Goal: Task Accomplishment & Management: Use online tool/utility

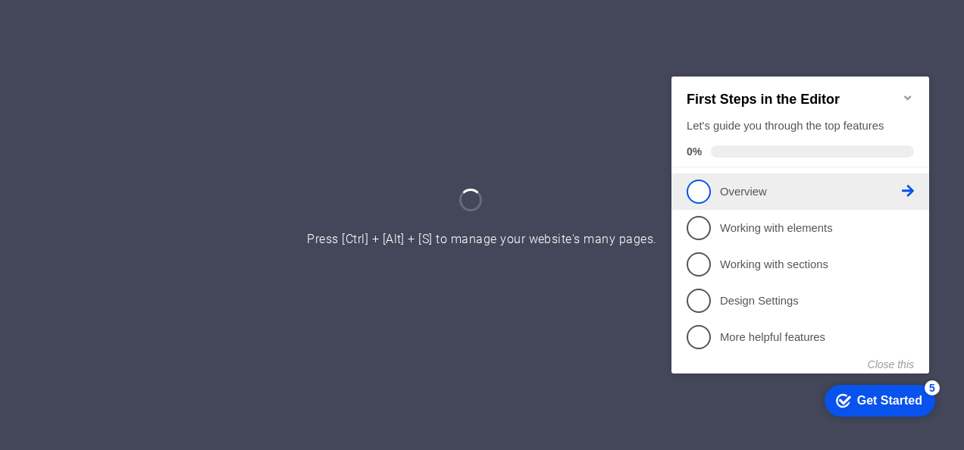
click at [695, 180] on span "1" at bounding box center [699, 191] width 24 height 24
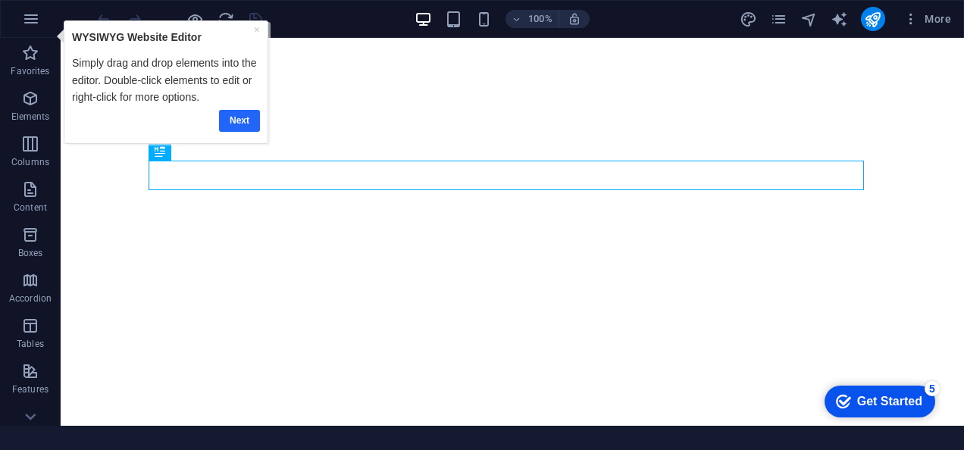
click at [239, 117] on link "Next" at bounding box center [239, 120] width 41 height 22
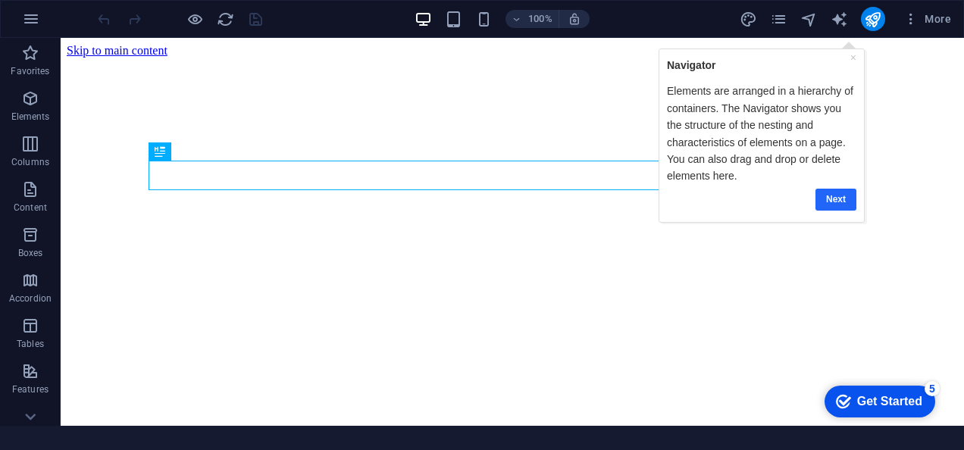
click at [838, 196] on link "Next" at bounding box center [836, 200] width 41 height 22
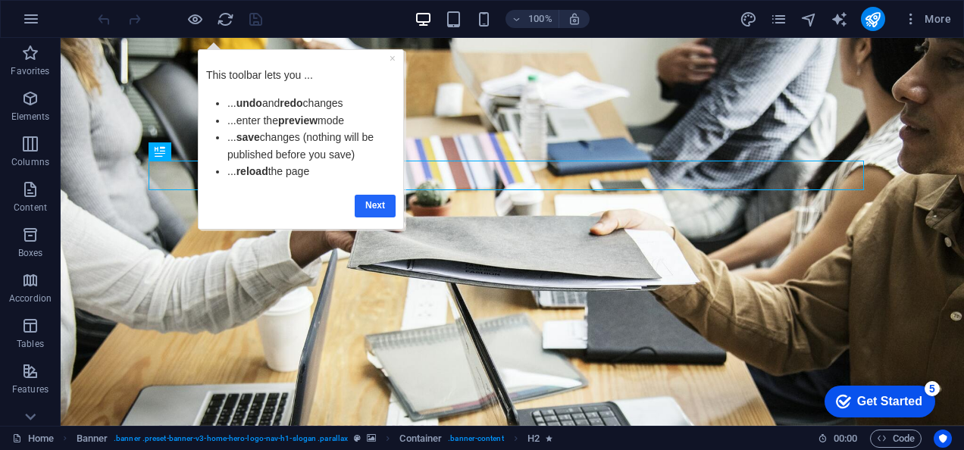
click at [372, 203] on link "Next" at bounding box center [374, 205] width 41 height 22
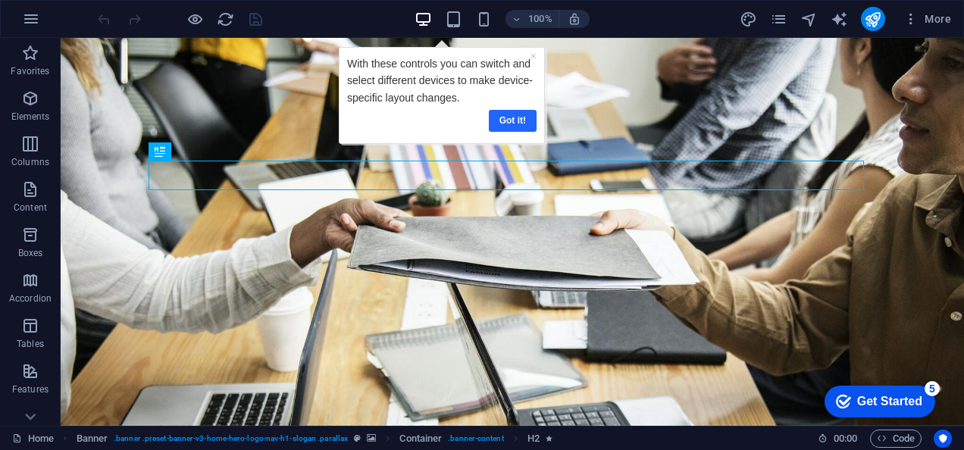
click at [515, 115] on link "Got it!" at bounding box center [512, 120] width 48 height 22
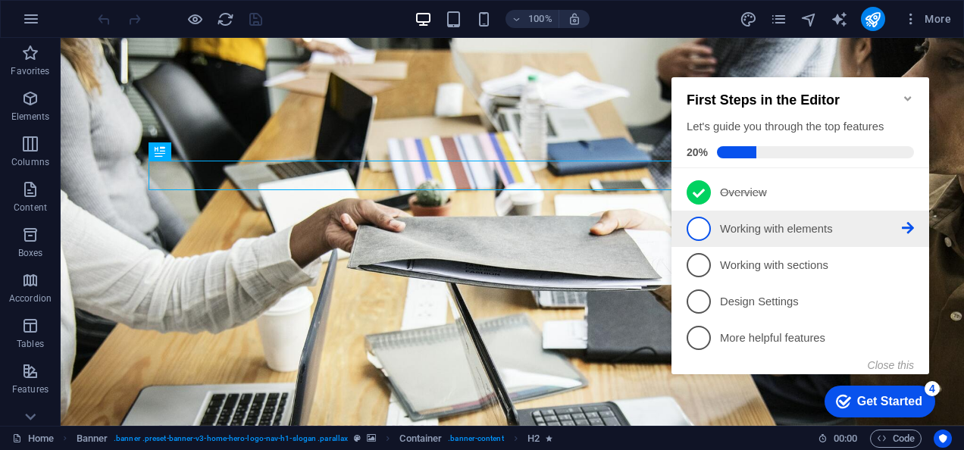
click at [702, 227] on span "2" at bounding box center [699, 229] width 24 height 24
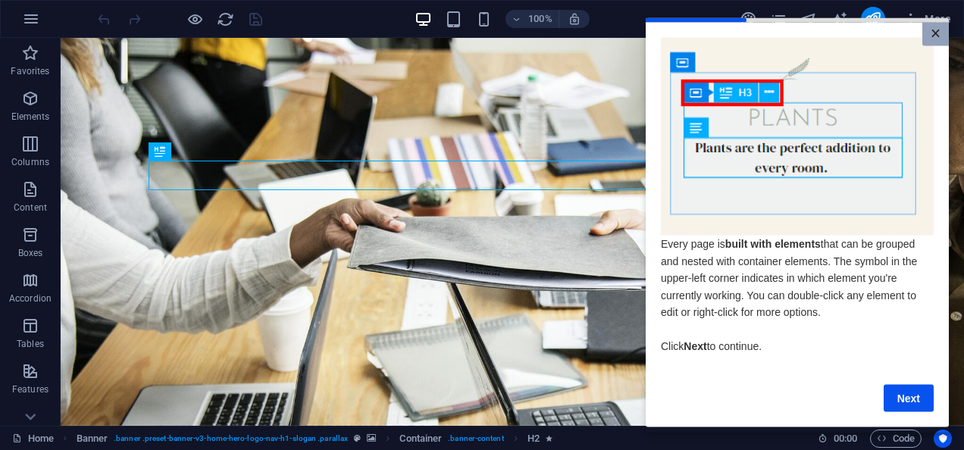
click at [934, 33] on link "×" at bounding box center [936, 34] width 27 height 24
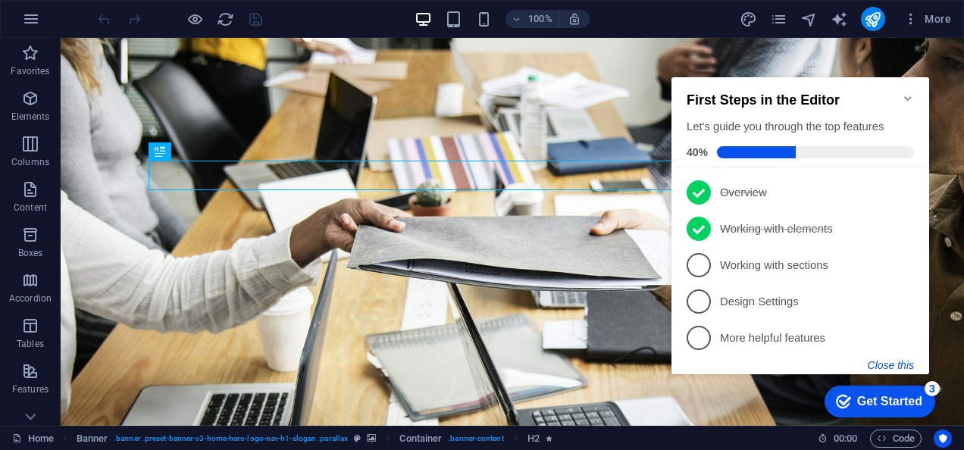
click at [905, 366] on button "Close this" at bounding box center [891, 365] width 46 height 12
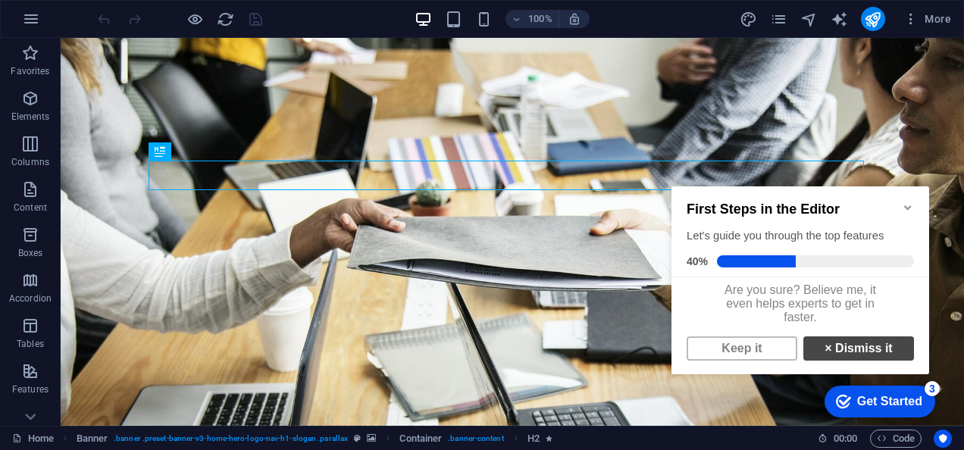
click at [810, 359] on link "× Dismiss it" at bounding box center [859, 349] width 111 height 24
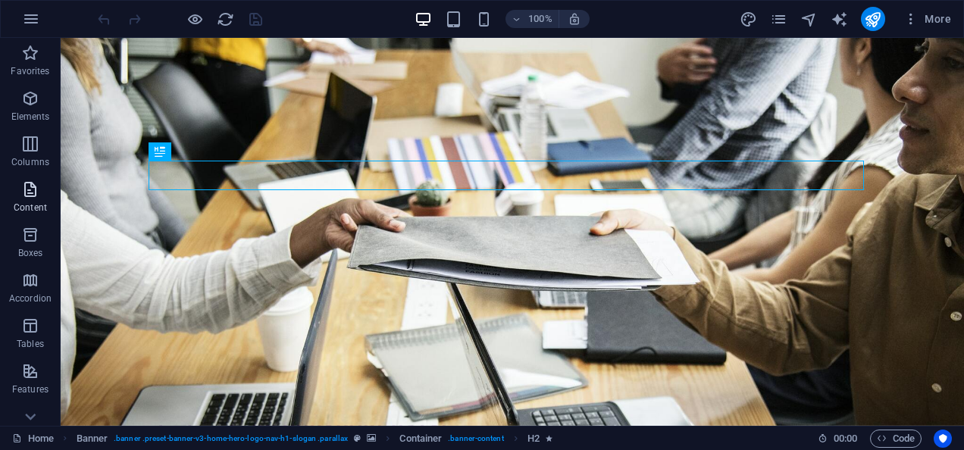
click at [27, 196] on icon "button" at bounding box center [30, 189] width 18 height 18
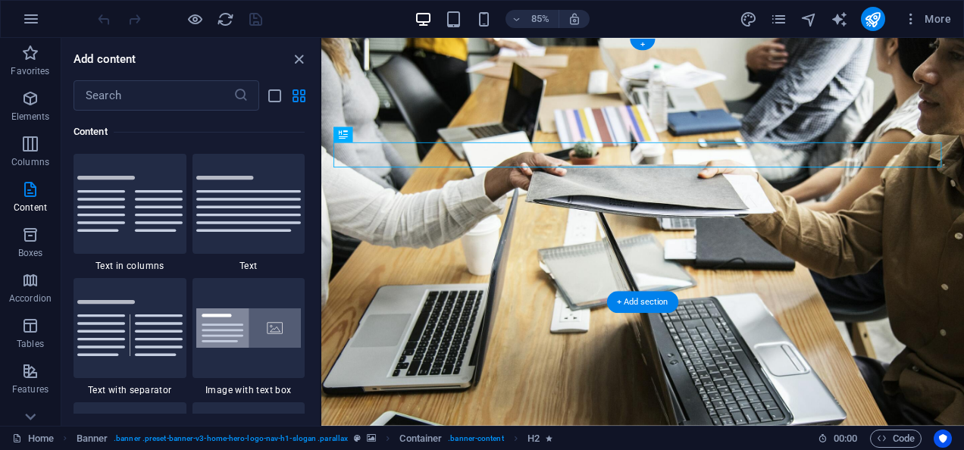
click at [876, 301] on figure at bounding box center [699, 266] width 757 height 456
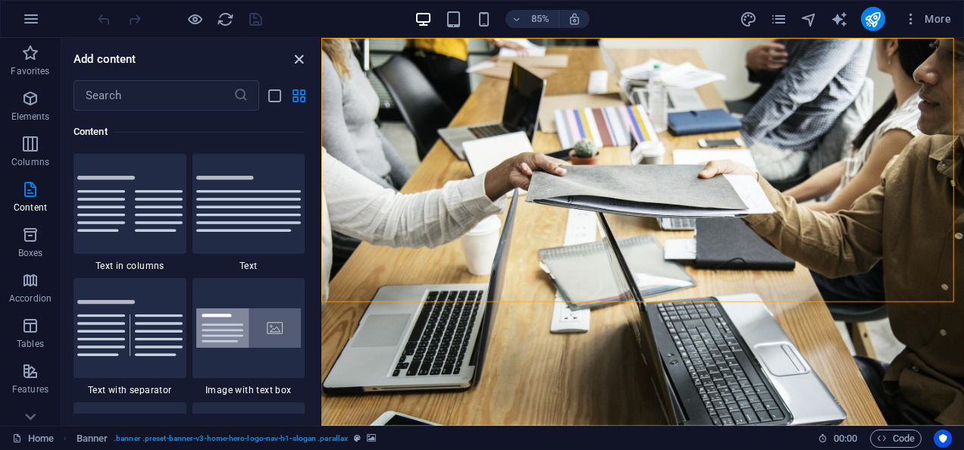
click at [300, 61] on icon "close panel" at bounding box center [298, 59] width 17 height 17
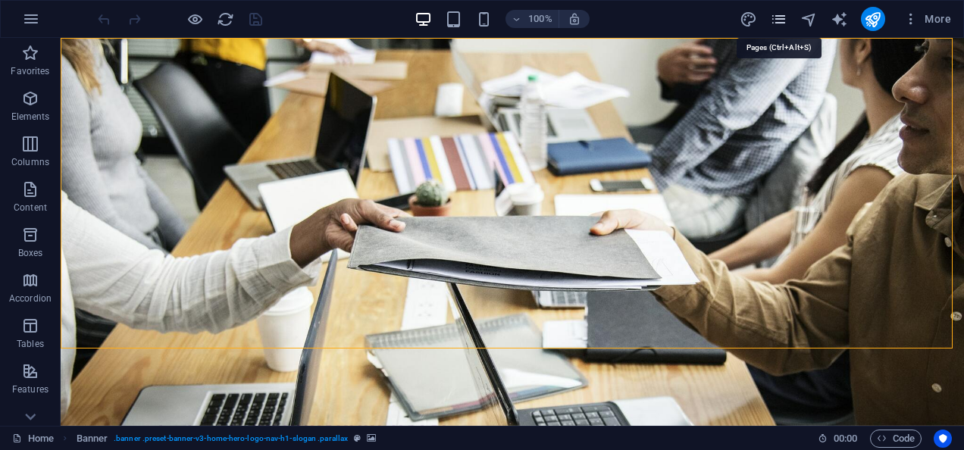
click at [775, 16] on icon "pages" at bounding box center [778, 19] width 17 height 17
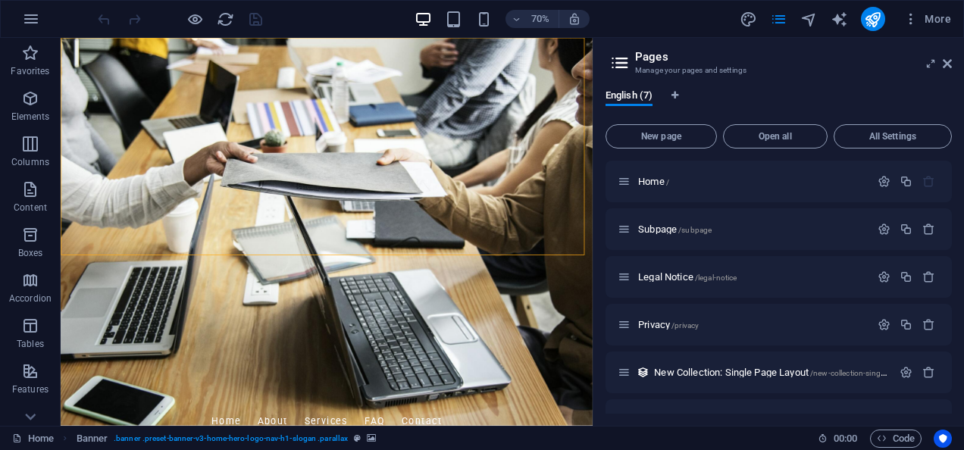
click at [941, 61] on h2 "Pages" at bounding box center [793, 57] width 317 height 14
click at [936, 17] on span "More" at bounding box center [928, 18] width 48 height 15
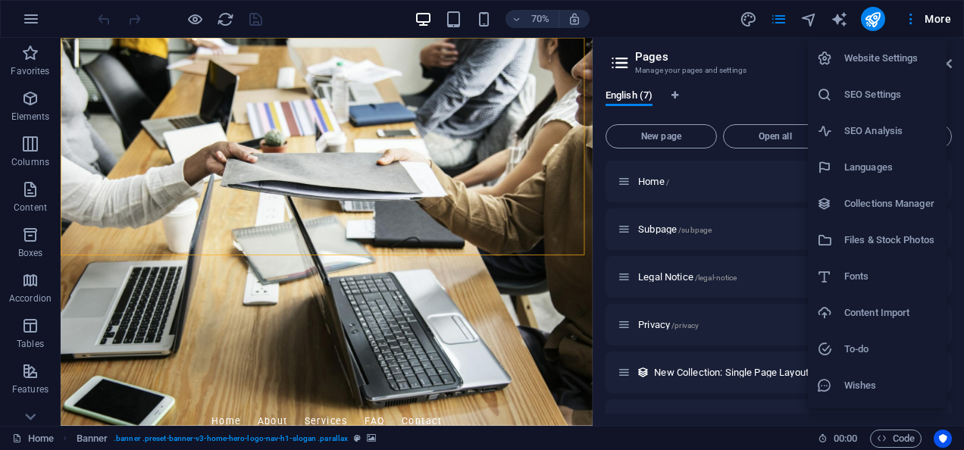
click at [932, 20] on div at bounding box center [482, 225] width 964 height 450
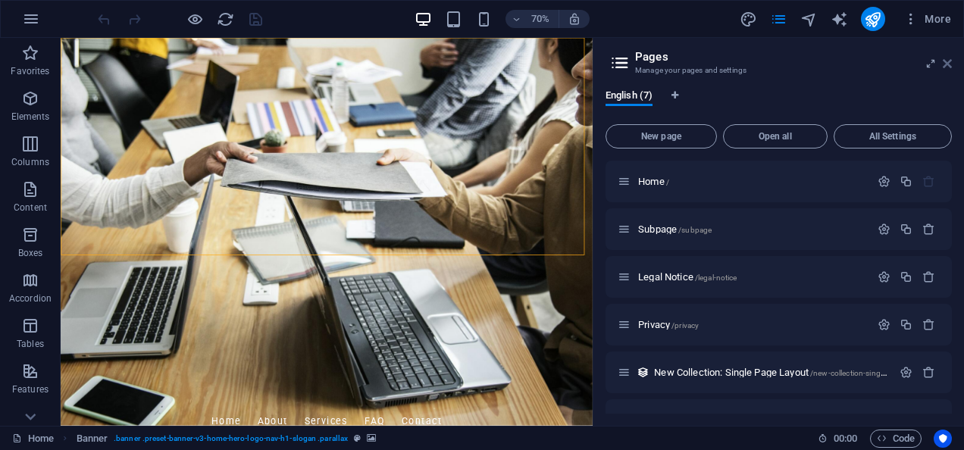
click at [943, 63] on icon at bounding box center [947, 64] width 9 height 12
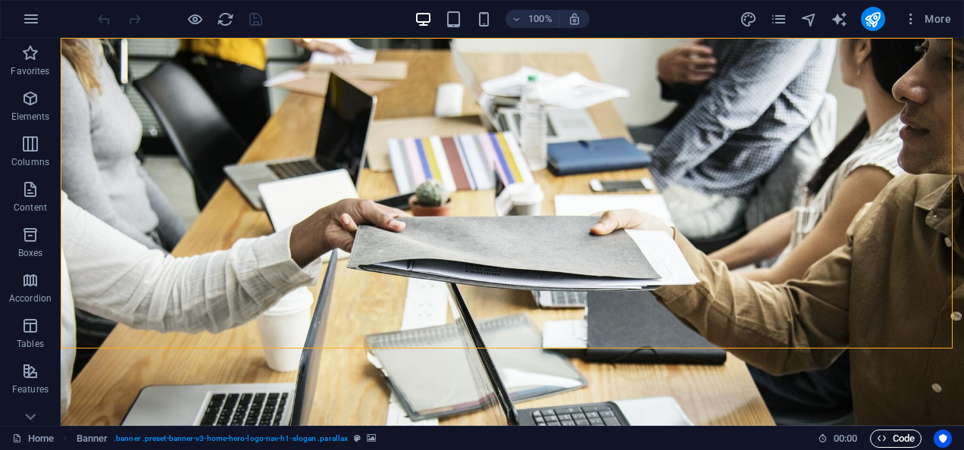
click at [907, 438] on span "Code" at bounding box center [896, 439] width 38 height 18
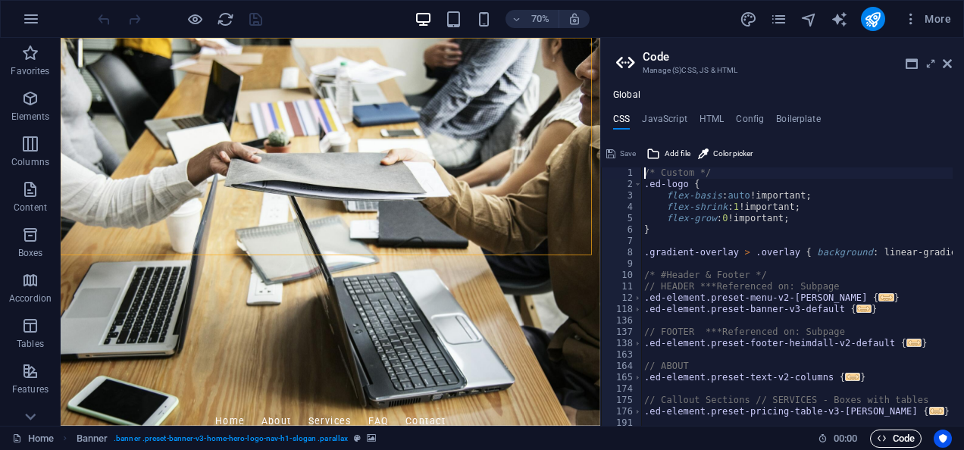
click at [907, 438] on span "Code" at bounding box center [896, 439] width 38 height 18
click at [948, 67] on icon at bounding box center [947, 64] width 9 height 12
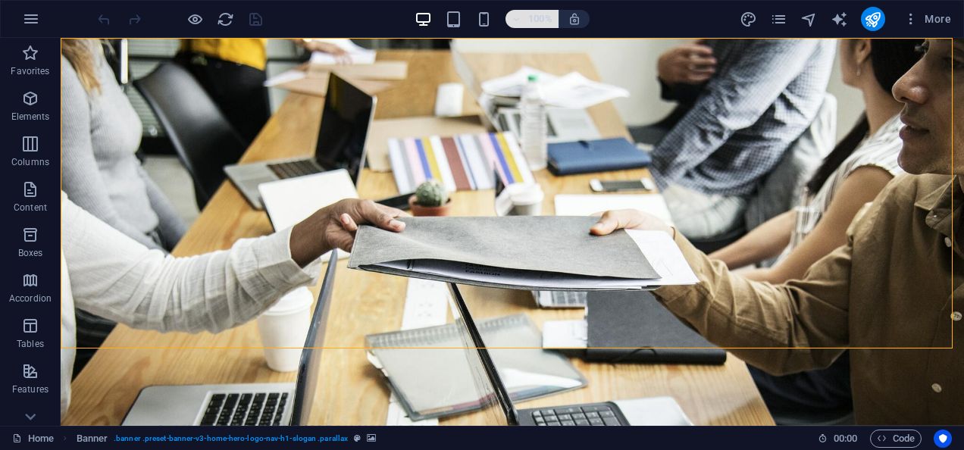
click at [516, 20] on icon "button" at bounding box center [517, 19] width 11 height 10
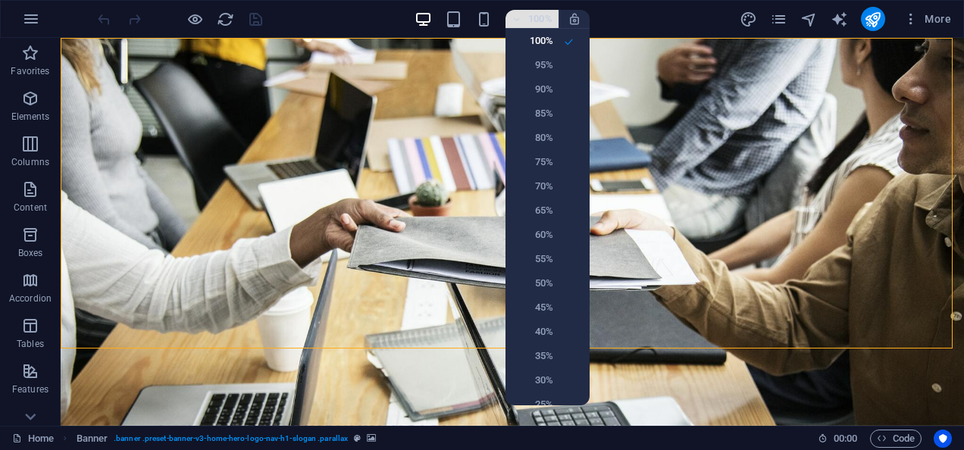
click at [516, 20] on div at bounding box center [482, 225] width 964 height 450
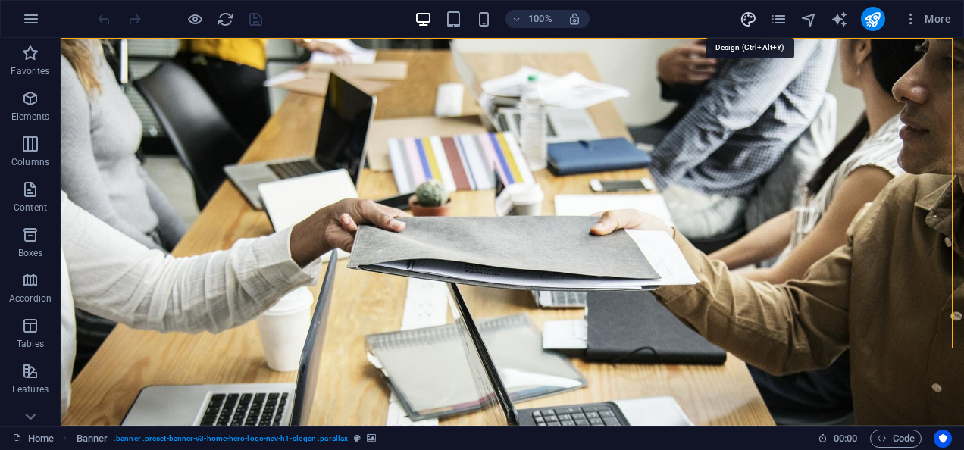
click at [744, 27] on icon "design" at bounding box center [748, 19] width 17 height 17
select select "px"
select select "200"
select select "px"
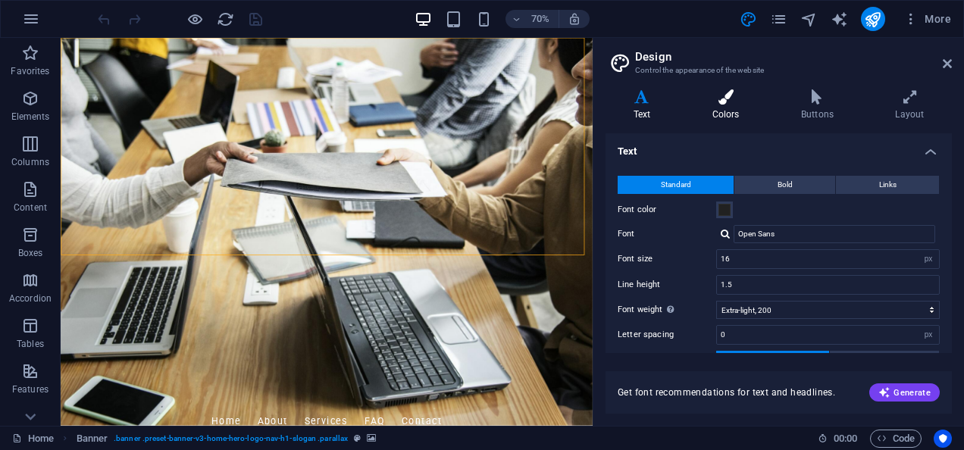
click at [740, 102] on icon at bounding box center [726, 96] width 83 height 15
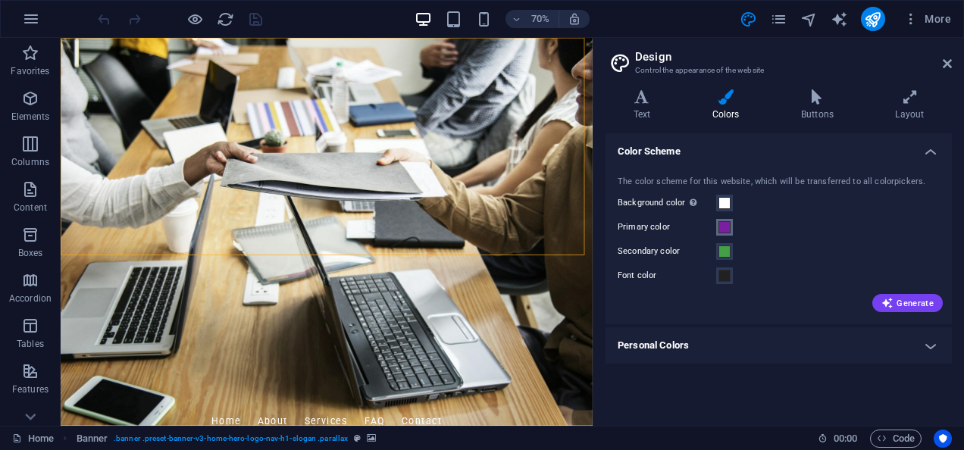
click at [725, 224] on span at bounding box center [725, 227] width 12 height 12
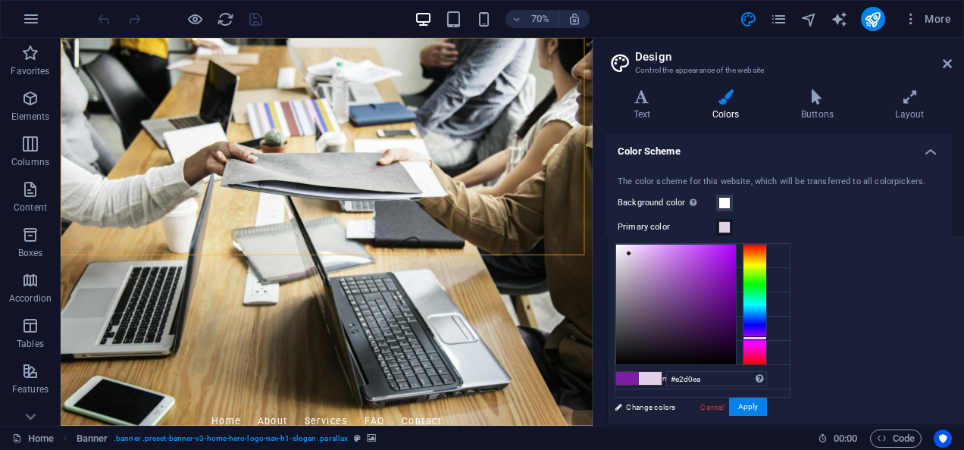
click at [736, 253] on div at bounding box center [676, 305] width 120 height 120
click at [736, 272] on div at bounding box center [676, 305] width 120 height 120
click at [662, 380] on span at bounding box center [650, 378] width 23 height 13
click at [726, 405] on link "Cancel" at bounding box center [712, 407] width 27 height 11
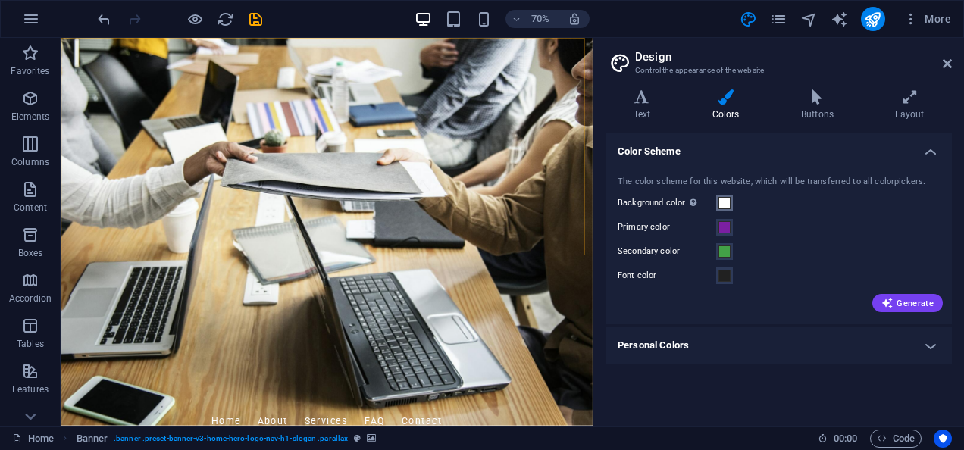
click at [729, 205] on span at bounding box center [725, 203] width 12 height 12
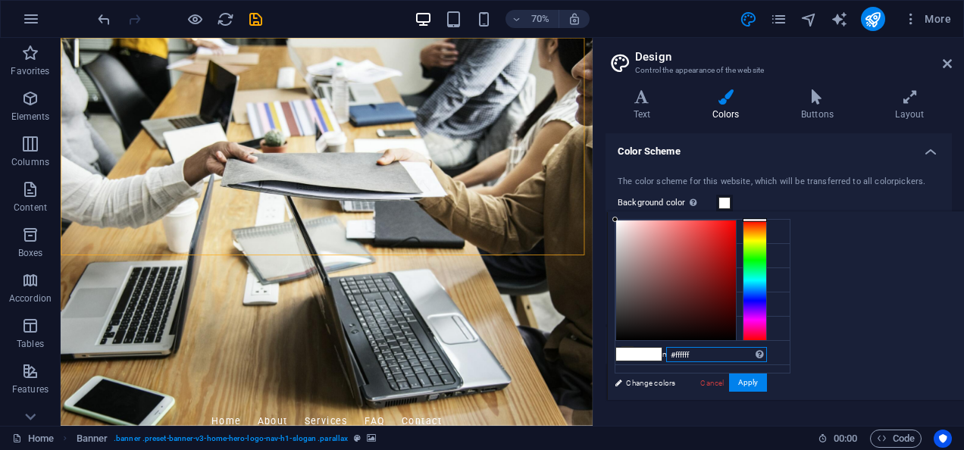
click at [767, 350] on input "#ffffff" at bounding box center [716, 354] width 101 height 15
drag, startPoint x: 899, startPoint y: 383, endPoint x: 799, endPoint y: 140, distance: 262.4
click at [799, 140] on h4 "Color Scheme" at bounding box center [779, 146] width 346 height 27
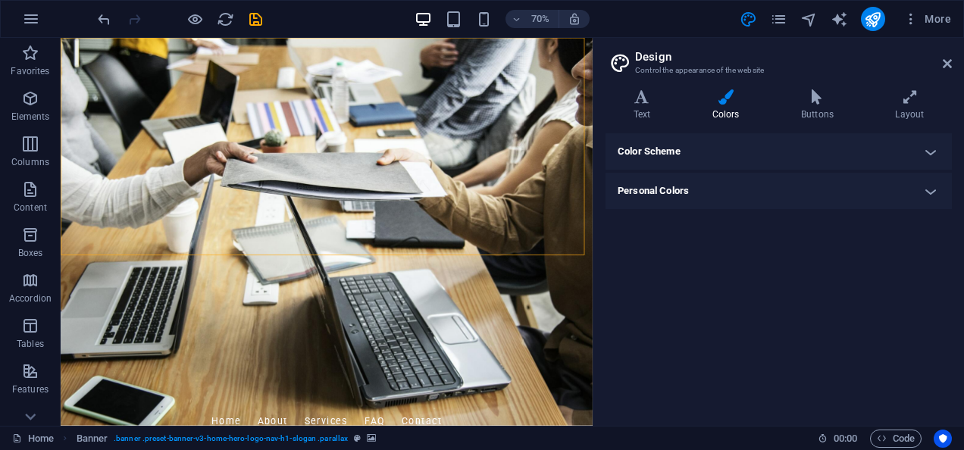
click at [728, 105] on h4 "Colors" at bounding box center [729, 105] width 89 height 32
click at [653, 106] on h4 "Text" at bounding box center [645, 105] width 79 height 32
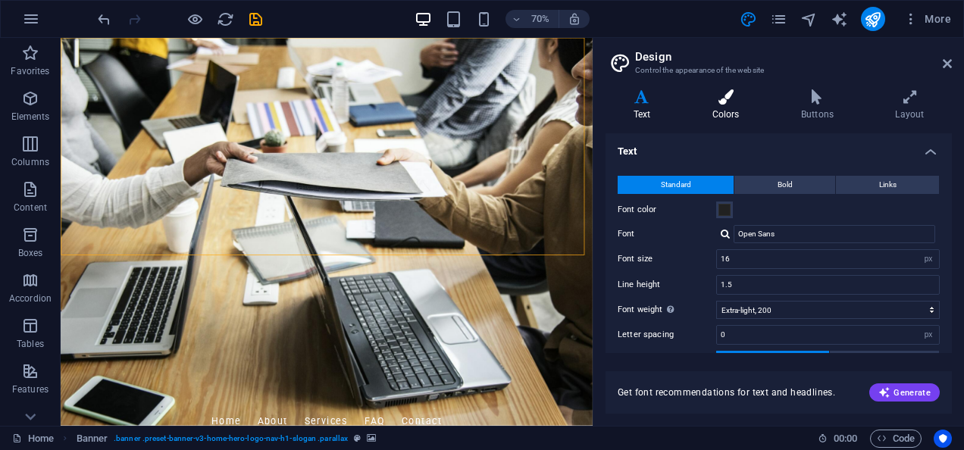
click at [726, 97] on icon at bounding box center [726, 96] width 83 height 15
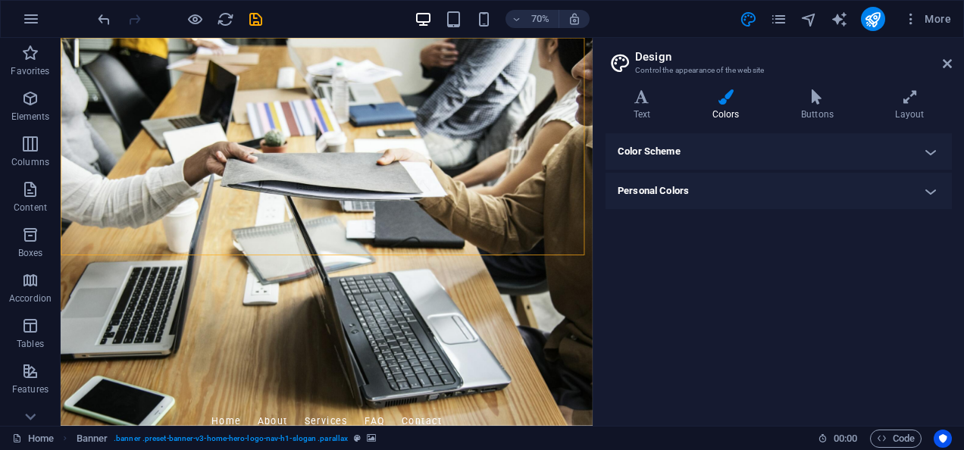
click at [734, 146] on h4 "Color Scheme" at bounding box center [779, 151] width 346 height 36
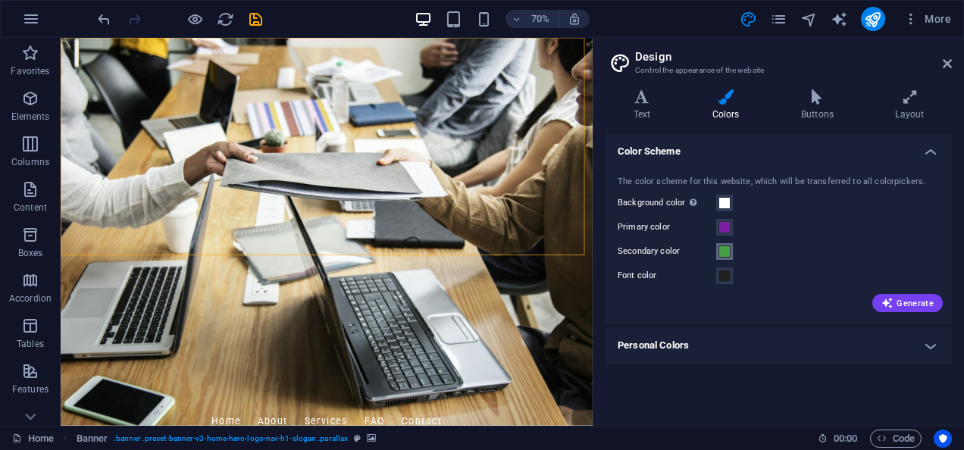
click at [721, 252] on span at bounding box center [725, 252] width 12 height 12
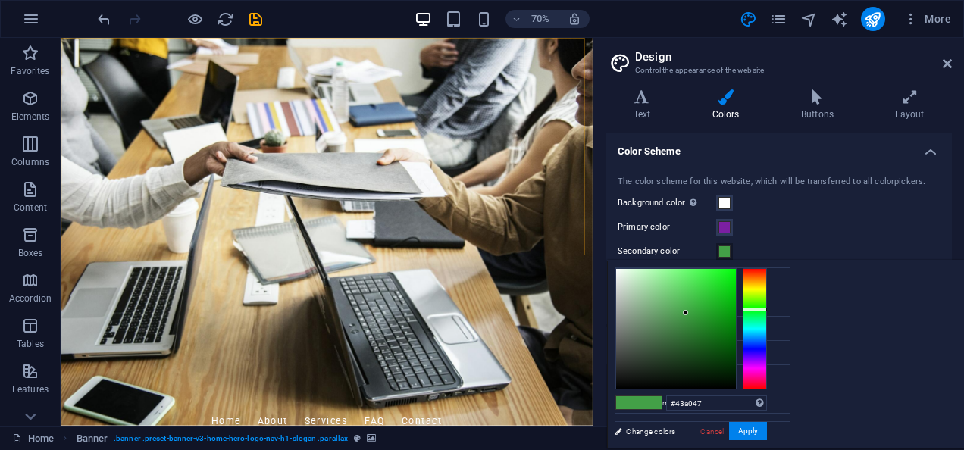
click at [767, 398] on input "#43a047" at bounding box center [716, 403] width 101 height 15
click at [726, 428] on link "Cancel" at bounding box center [712, 431] width 27 height 11
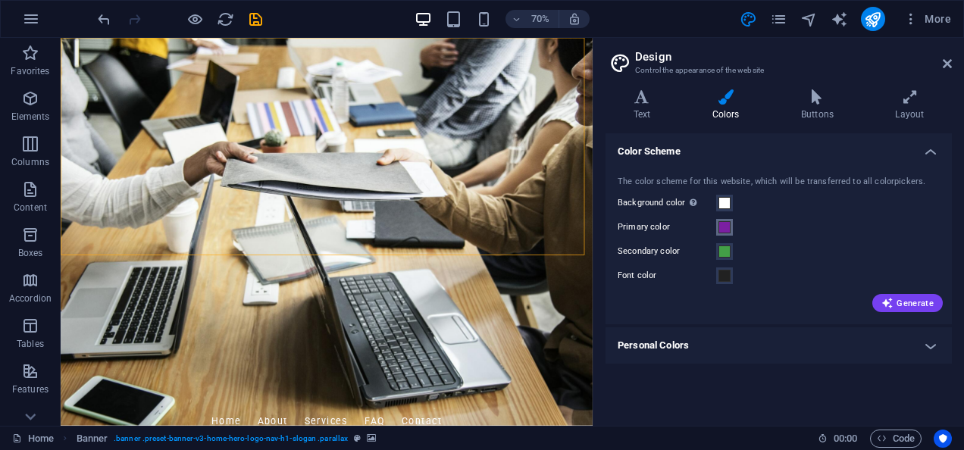
click at [728, 233] on button "Primary color" at bounding box center [724, 227] width 17 height 17
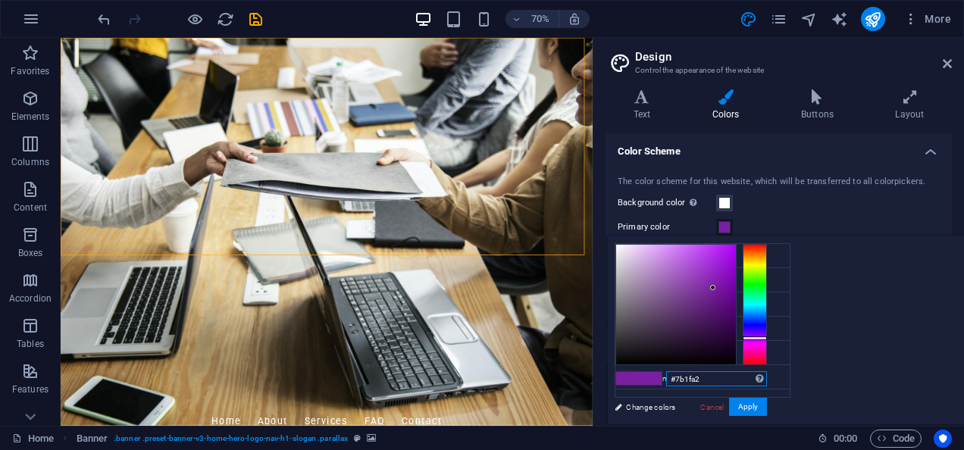
click at [767, 375] on input "#7b1fa2" at bounding box center [716, 378] width 101 height 15
paste input "43a047"
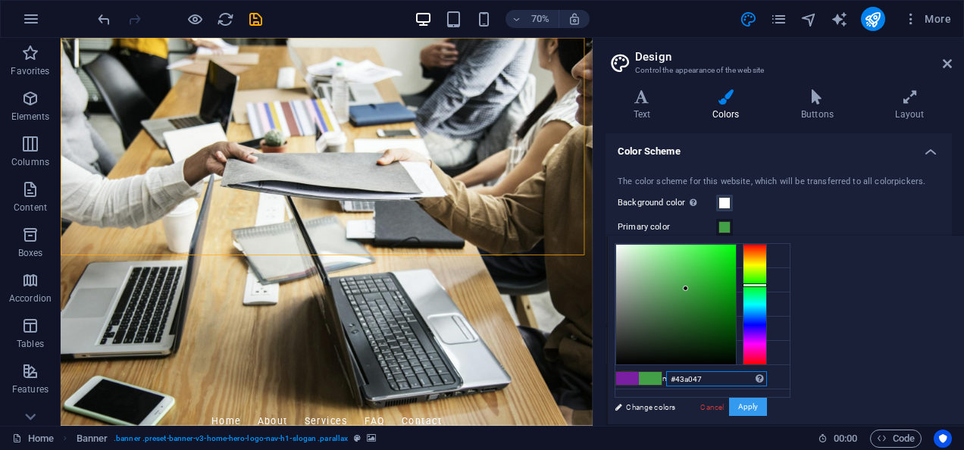
type input "#43a047"
click at [767, 408] on button "Apply" at bounding box center [748, 407] width 38 height 18
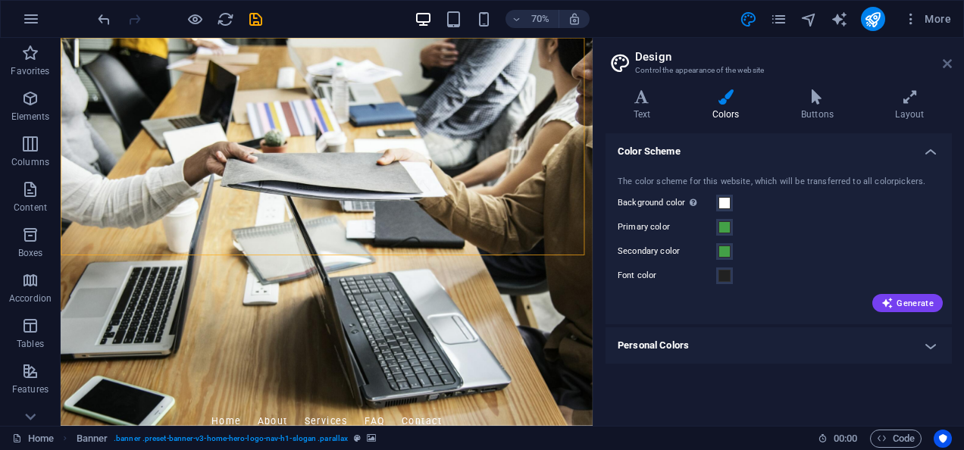
click at [943, 64] on icon at bounding box center [947, 64] width 9 height 12
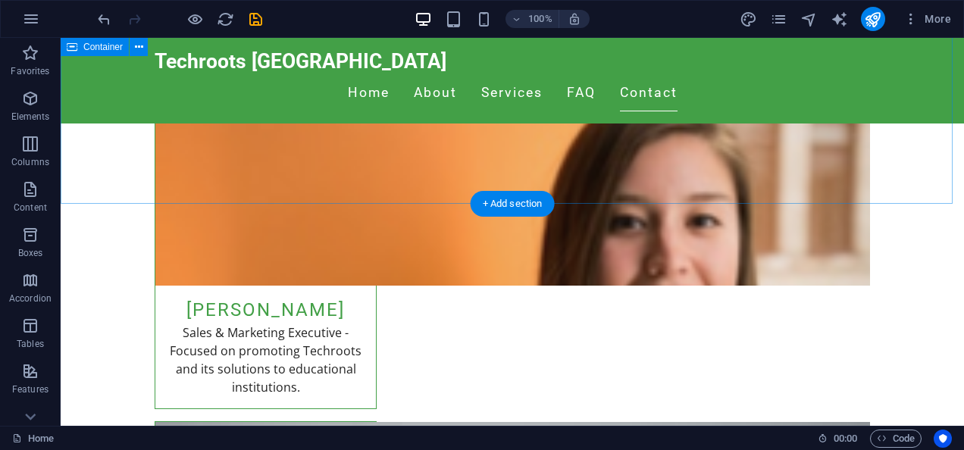
scroll to position [6192, 0]
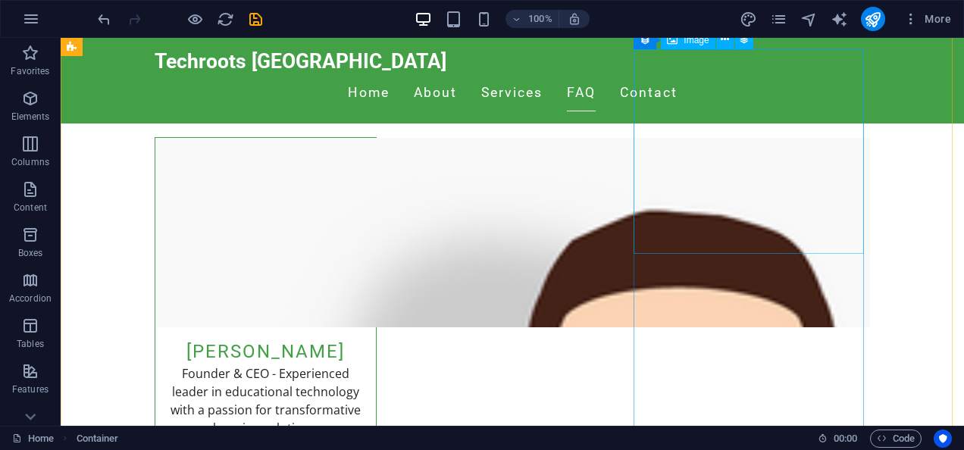
scroll to position [4839, 0]
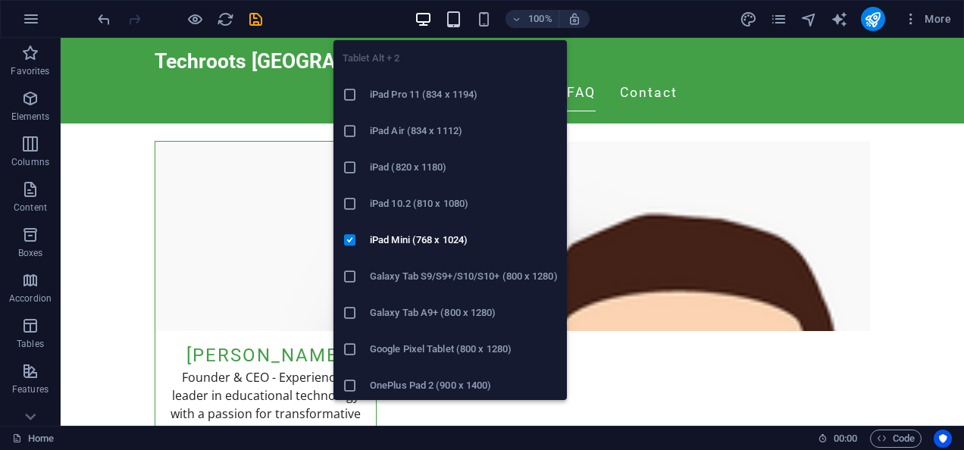
click at [461, 24] on icon "button" at bounding box center [453, 19] width 17 height 17
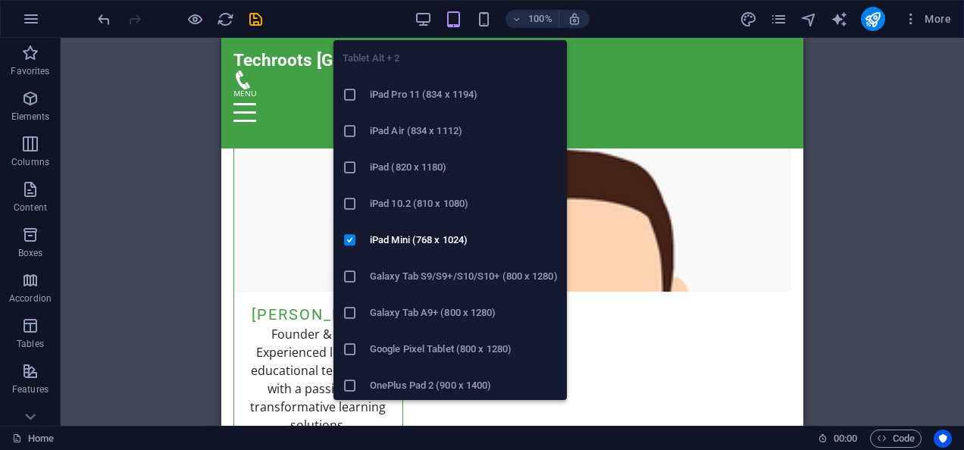
scroll to position [5228, 0]
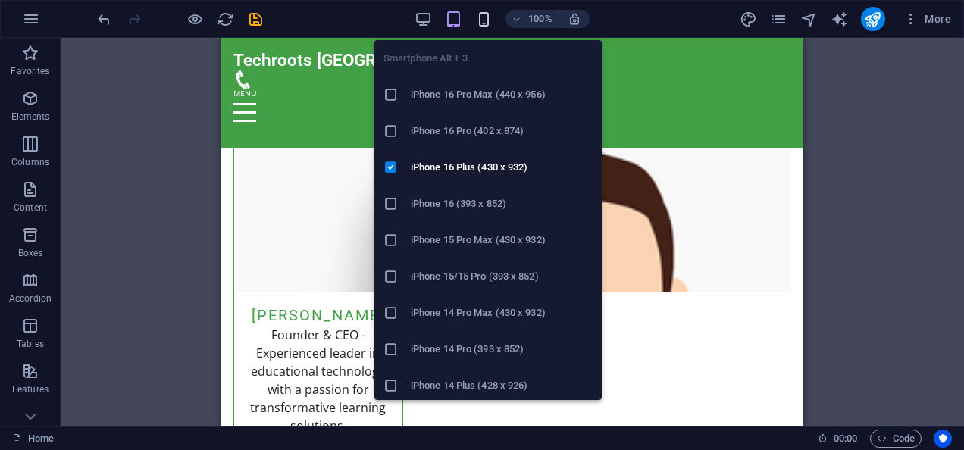
click at [485, 15] on icon "button" at bounding box center [483, 19] width 17 height 17
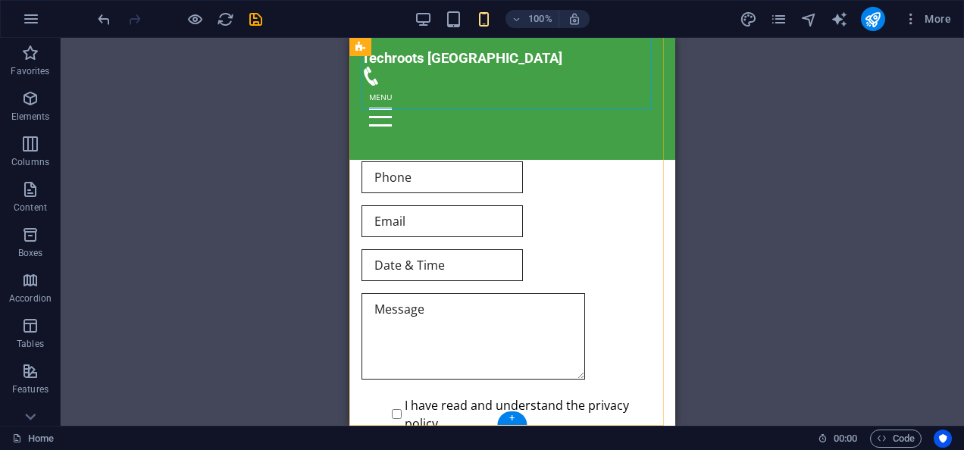
scroll to position [11023, 0]
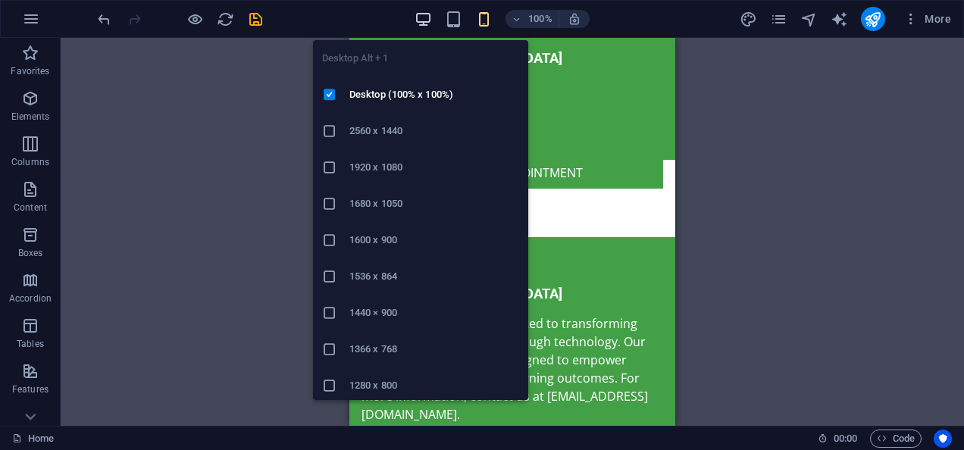
click at [418, 24] on icon "button" at bounding box center [423, 19] width 17 height 17
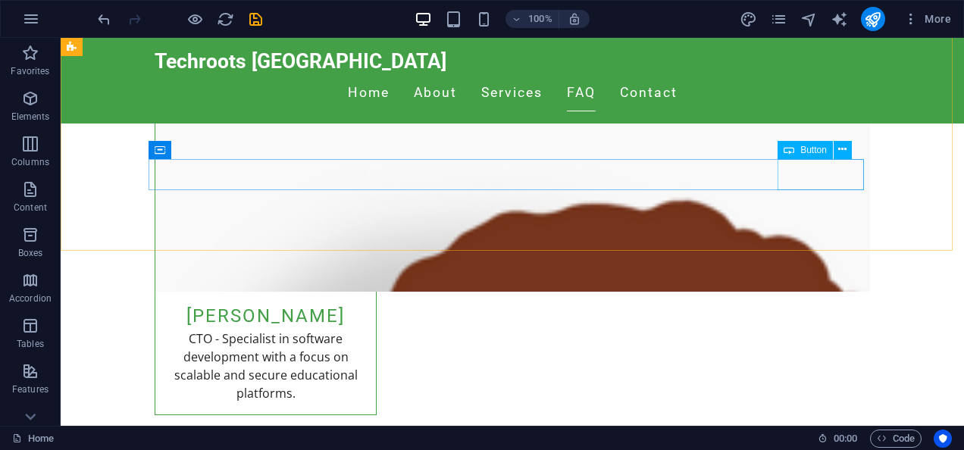
scroll to position [5157, 0]
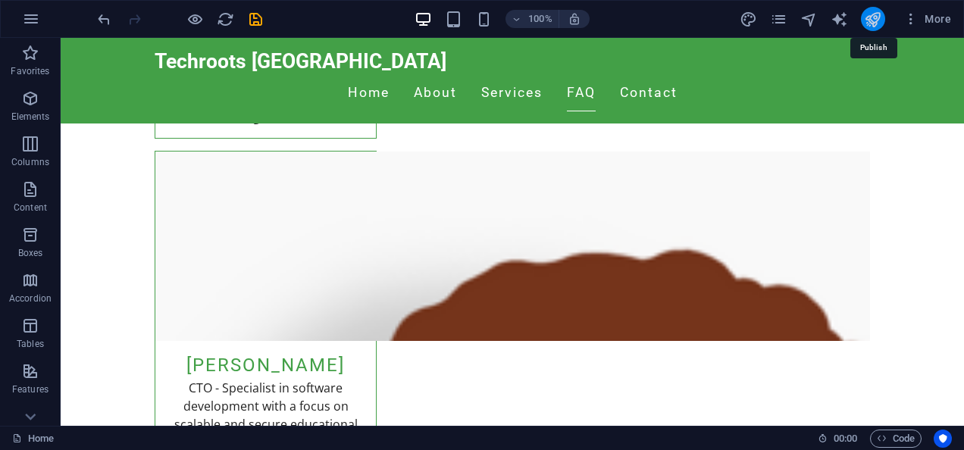
click at [873, 20] on icon "publish" at bounding box center [872, 19] width 17 height 17
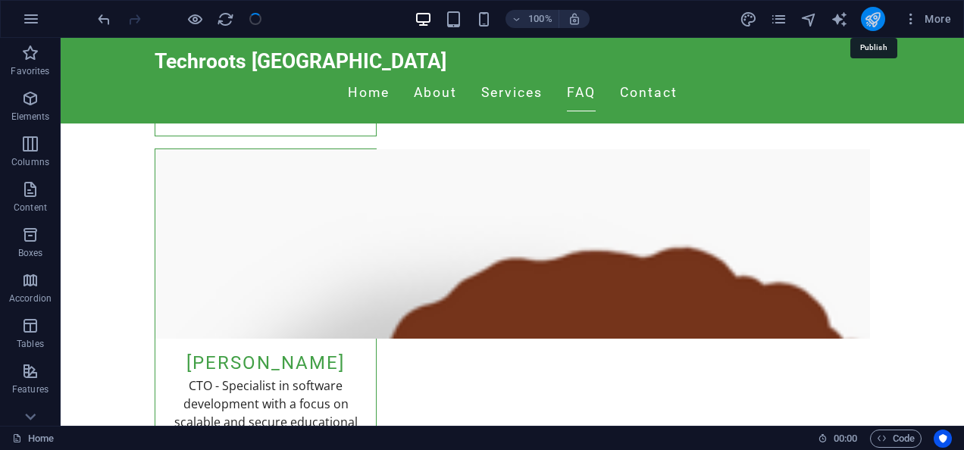
click at [873, 20] on icon "publish" at bounding box center [872, 19] width 17 height 17
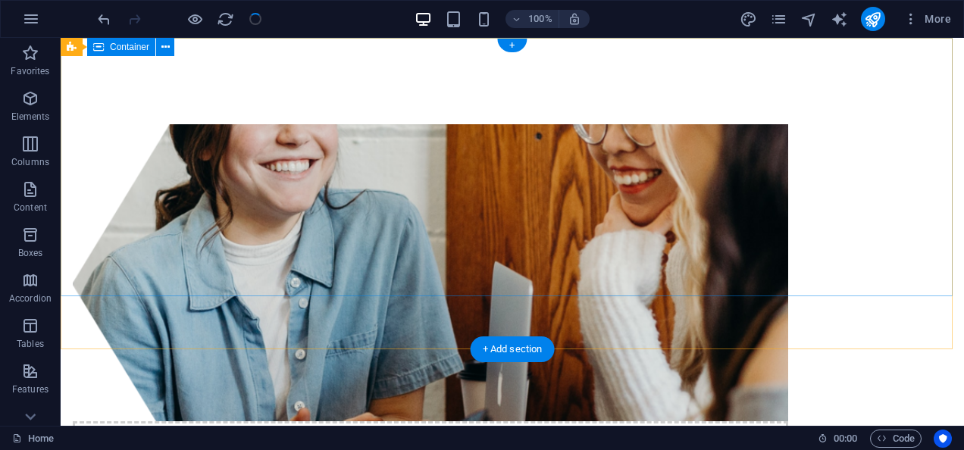
scroll to position [0, 0]
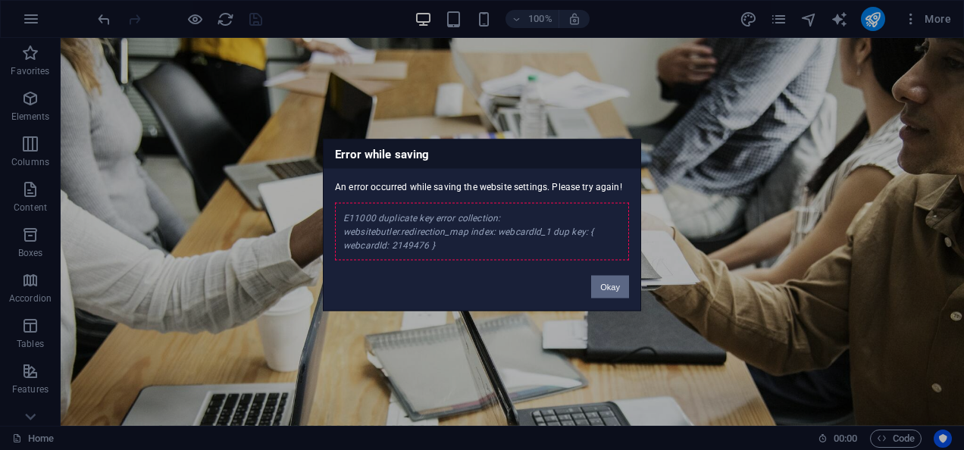
click at [615, 287] on button "Okay" at bounding box center [610, 287] width 38 height 23
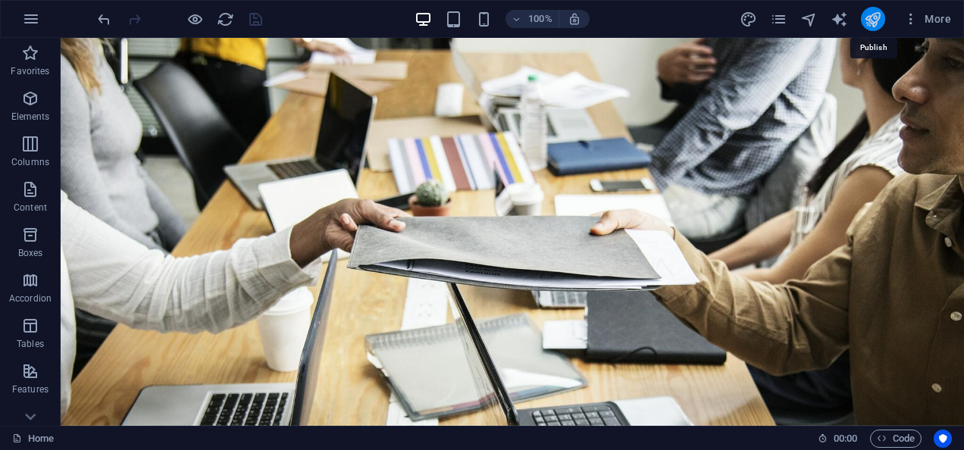
click at [881, 16] on icon "publish" at bounding box center [872, 19] width 17 height 17
